Goal: Information Seeking & Learning: Learn about a topic

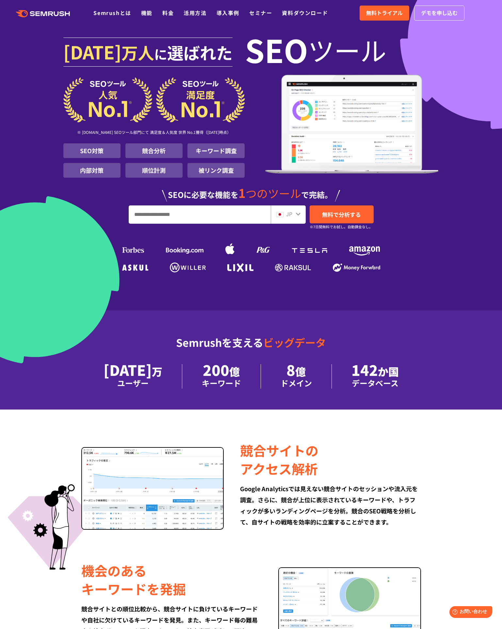
click at [435, 205] on div "[DATE] 万人 に 選ばれた SEO ツール ※ [DOMAIN_NAME] SEOツール部門にて 満足度＆人気度 世界 No.1獲得（[DATE]時点）…" at bounding box center [251, 154] width 376 height 242
click at [435, 203] on div "[DATE] 万人 に 選ばれた SEO ツール ※ [DOMAIN_NAME] SEOツール部門にて 満足度＆人気度 世界 No.1獲得（[DATE]時点）…" at bounding box center [251, 154] width 376 height 242
click at [252, 162] on div "※ [DOMAIN_NAME] SEOツール部門にて 満足度＆人気度 世界 No.1獲得（[DATE]時点） SEO対策 競合分析 キーワード調査 内部対策 …" at bounding box center [251, 128] width 376 height 106
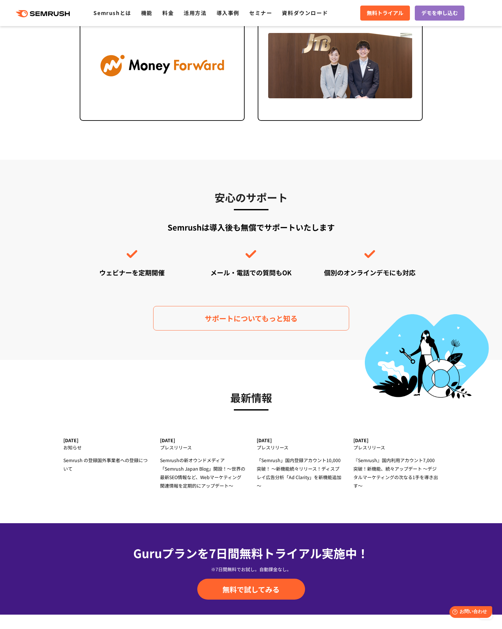
scroll to position [1857, 0]
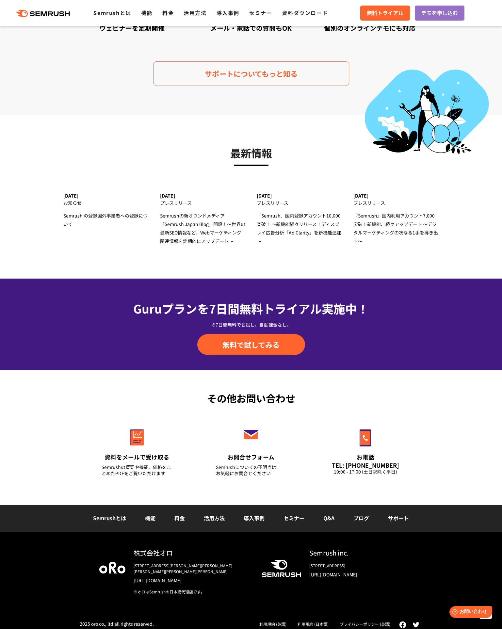
click at [60, 392] on div "その他お問い合わせ 資料をメールで受け取る Semrushの概要や機能、価格をまとめたPDFをご覧いただけます お問合せフォーム Semrushについての不明…" at bounding box center [251, 437] width 502 height 135
click at [390, 261] on section "最新情報 [DATE] お知らせ Semrush の登録国外事業者への登録について [DATE] プレスリリース Semrushの新オウンドメディア 「Sem…" at bounding box center [251, 196] width 502 height 163
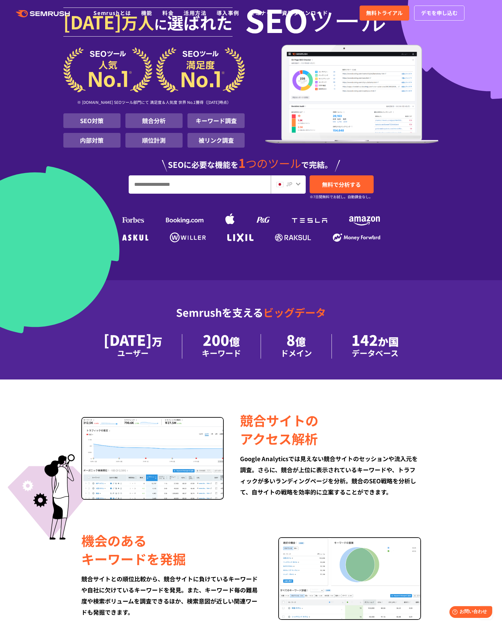
scroll to position [0, 0]
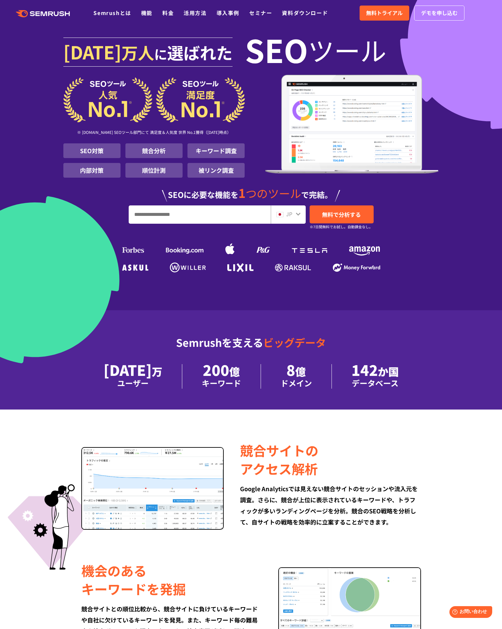
click at [215, 219] on input "URL、キーワードを入力してください" at bounding box center [199, 215] width 141 height 18
click at [333, 307] on section "[DATE] 万人 に 選ばれた SEO ツール ※ [DOMAIN_NAME] SEOツール部門にて 満足度＆人気度 世界 No.1獲得（[DATE]時点）…" at bounding box center [251, 155] width 502 height 310
click at [427, 301] on section "[DATE] 万人 に 選ばれた SEO ツール ※ [DOMAIN_NAME] SEOツール部門にて 満足度＆人気度 世界 No.1獲得（[DATE]時点）…" at bounding box center [251, 155] width 502 height 310
click at [382, 287] on section "[DATE] 万人 に 選ばれた SEO ツール ※ [DOMAIN_NAME] SEOツール部門にて 満足度＆人気度 世界 No.1獲得（[DATE]時点）…" at bounding box center [251, 155] width 502 height 310
click at [335, 380] on li "142 か国 データベース" at bounding box center [375, 376] width 87 height 24
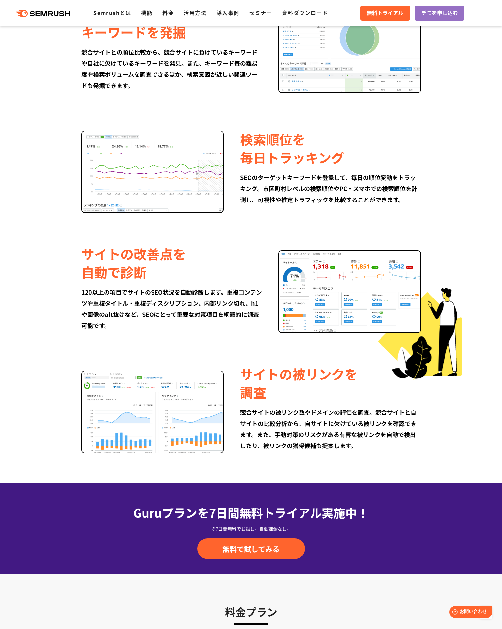
click at [335, 380] on div "サイトの被リンクを 調査" at bounding box center [330, 383] width 181 height 37
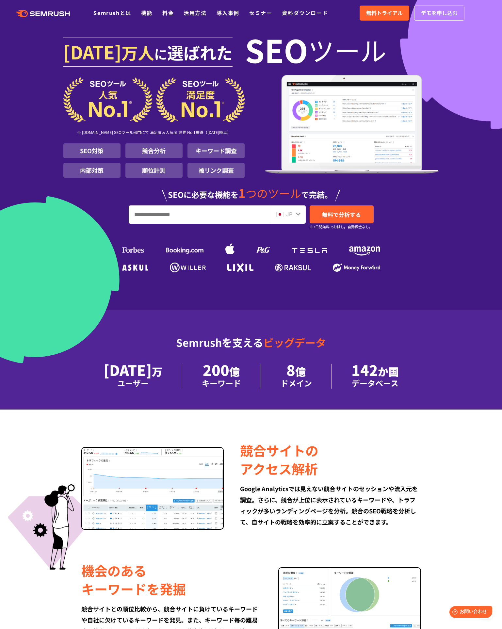
click at [335, 374] on li "142 か国 データベース" at bounding box center [375, 376] width 87 height 24
click at [218, 121] on img at bounding box center [154, 99] width 182 height 45
click at [52, 14] on icon at bounding box center [51, 13] width 5 height 5
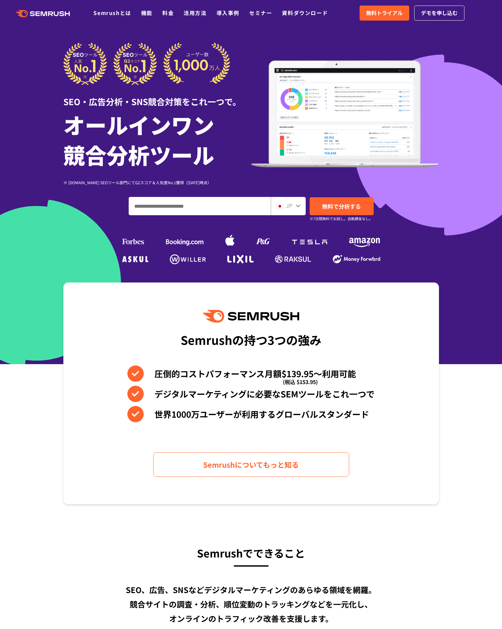
click at [153, 113] on h1 "オールインワン 競合分析ツール" at bounding box center [157, 139] width 188 height 60
click at [383, 134] on img at bounding box center [345, 113] width 188 height 107
click at [196, 104] on div "SEO・広告分析・SNS競合対策をこれ一つで。" at bounding box center [157, 96] width 188 height 23
click at [196, 103] on div "SEO・広告分析・SNS競合対策をこれ一つで。" at bounding box center [157, 96] width 188 height 23
